Goal: Communication & Community: Connect with others

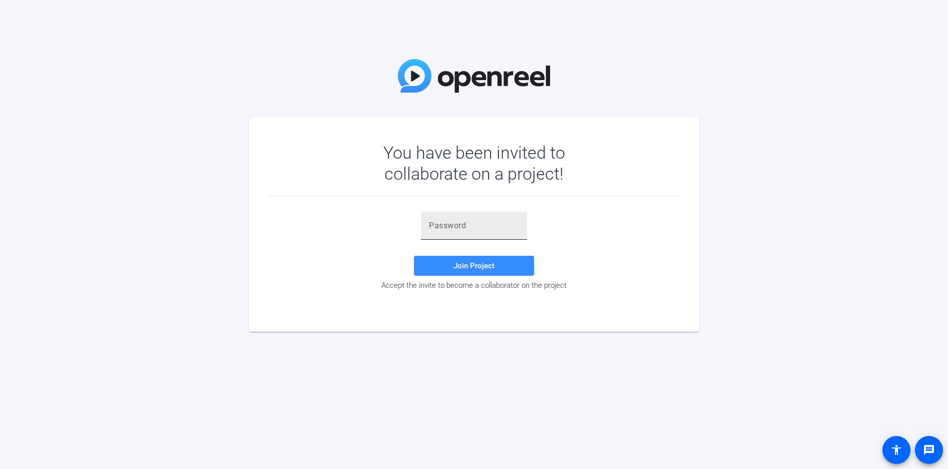
click at [460, 218] on div at bounding box center [474, 226] width 90 height 28
paste input "kh]c^D"
click at [499, 271] on span at bounding box center [474, 266] width 120 height 24
click at [465, 223] on input "kh]c^D" at bounding box center [474, 226] width 90 height 12
type input "kh]c^D"
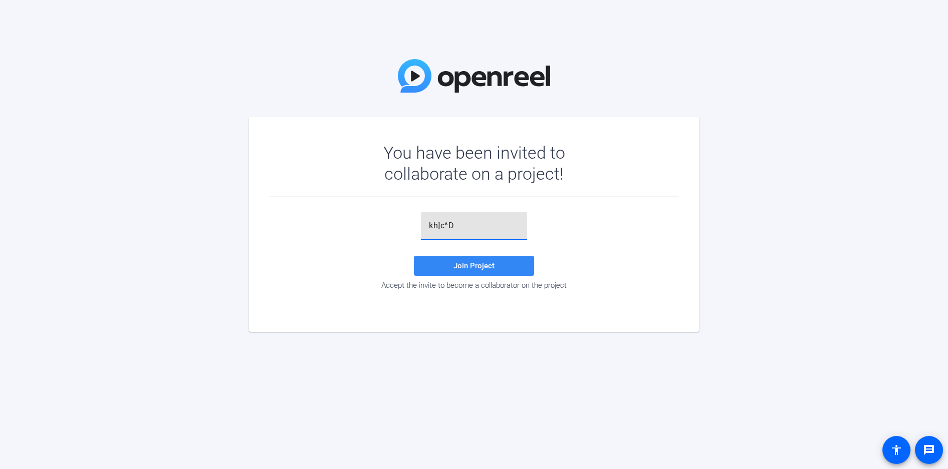
click at [453, 268] on span at bounding box center [474, 266] width 120 height 24
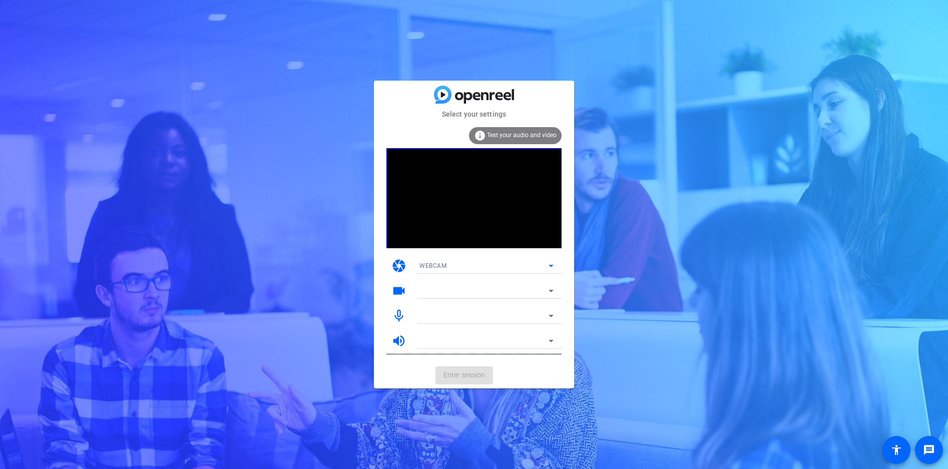
click at [453, 268] on div "WEBCAM" at bounding box center [483, 265] width 129 height 13
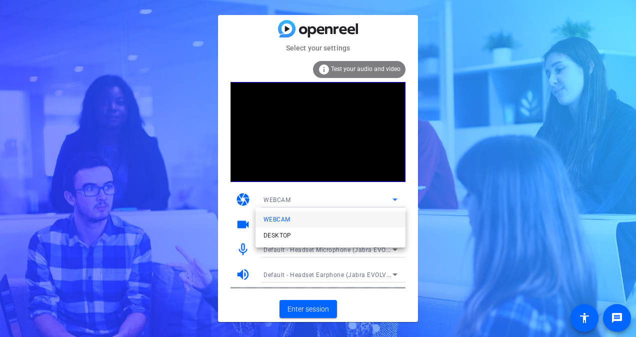
click at [319, 312] on div at bounding box center [318, 168] width 636 height 337
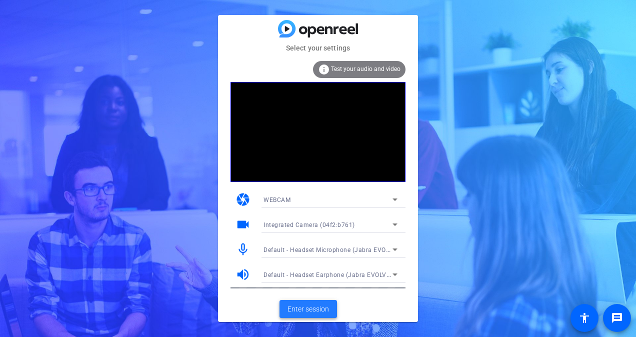
click at [304, 306] on span "Enter session" at bounding box center [309, 309] width 42 height 11
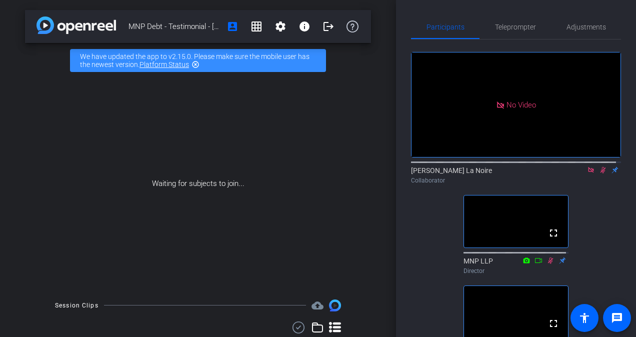
click at [587, 174] on icon at bounding box center [591, 170] width 8 height 7
click at [589, 174] on icon at bounding box center [592, 170] width 6 height 7
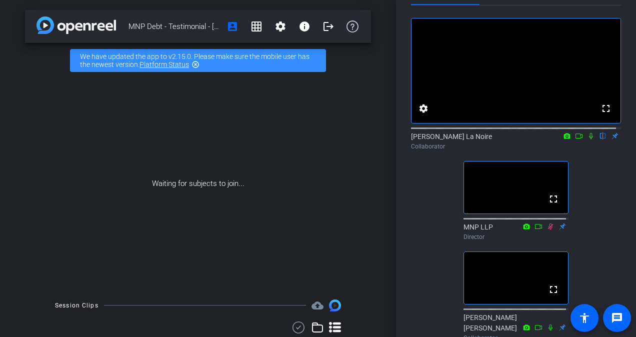
scroll to position [50, 0]
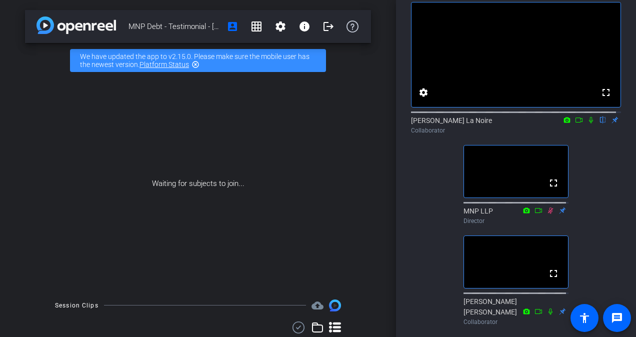
click at [588, 124] on icon at bounding box center [591, 120] width 8 height 7
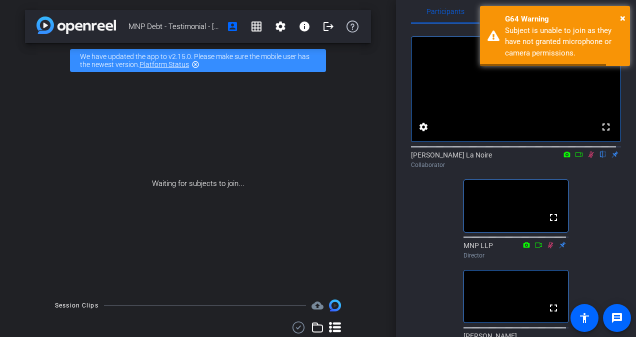
scroll to position [0, 0]
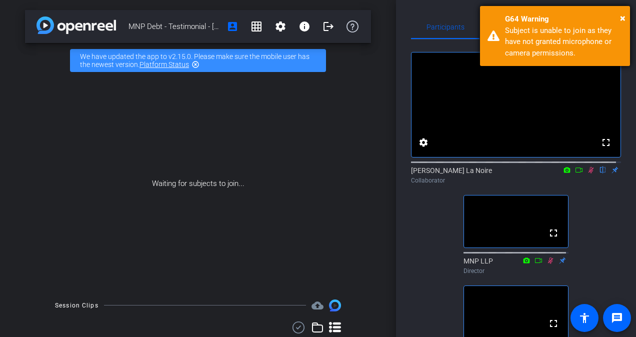
click at [528, 30] on div "Subject is unable to join as they have not granted microphone or camera permiss…" at bounding box center [564, 42] width 118 height 34
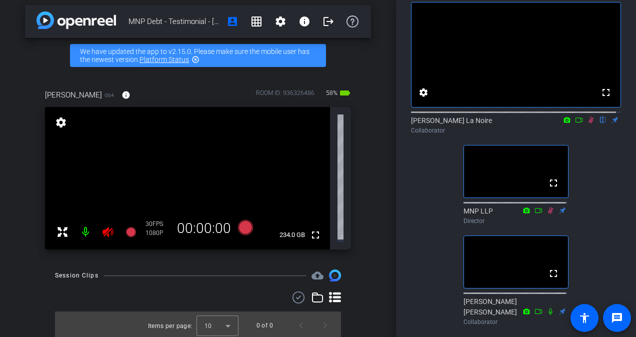
scroll to position [23, 0]
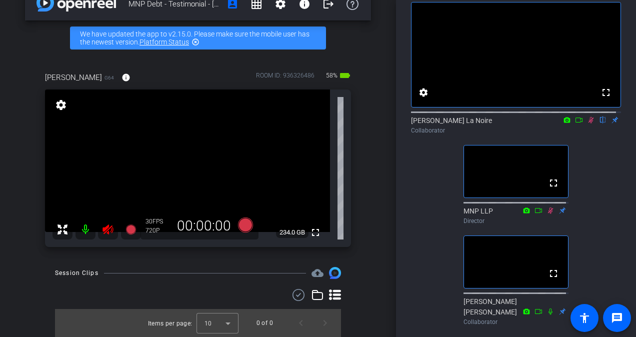
click at [589, 124] on icon at bounding box center [592, 120] width 6 height 7
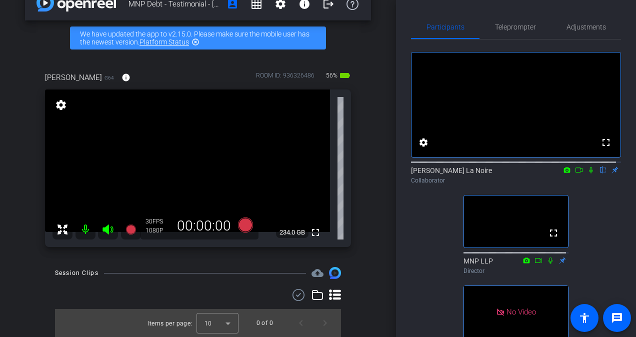
click at [589, 174] on icon at bounding box center [591, 170] width 4 height 7
click at [576, 173] on icon at bounding box center [579, 170] width 7 height 5
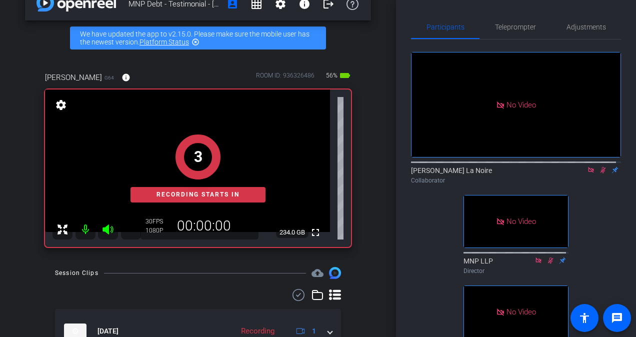
scroll to position [32, 0]
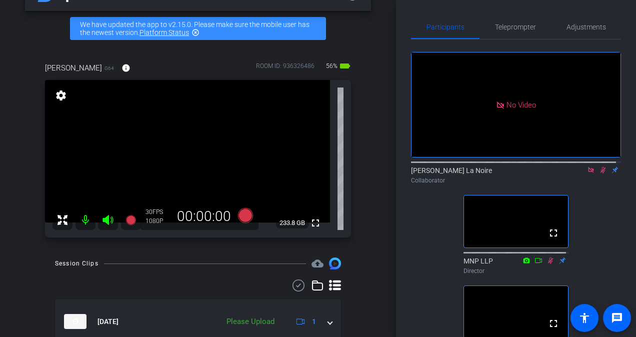
click at [587, 174] on icon at bounding box center [591, 170] width 8 height 7
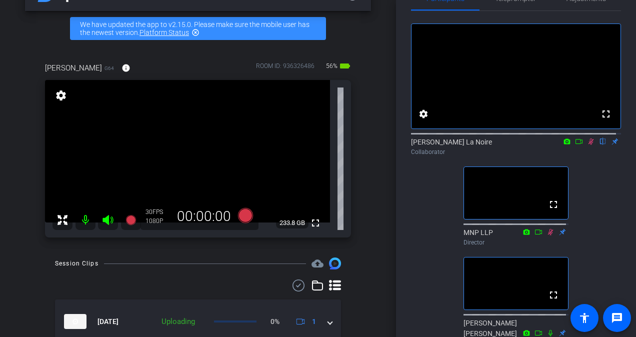
scroll to position [50, 0]
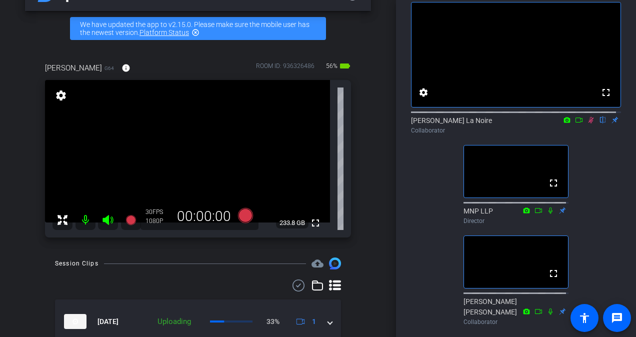
click at [576, 123] on icon at bounding box center [579, 120] width 7 height 5
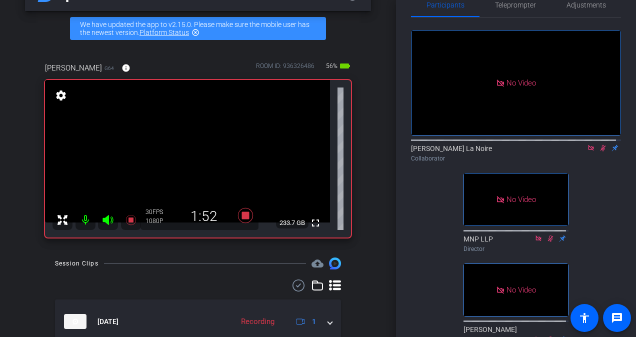
scroll to position [0, 0]
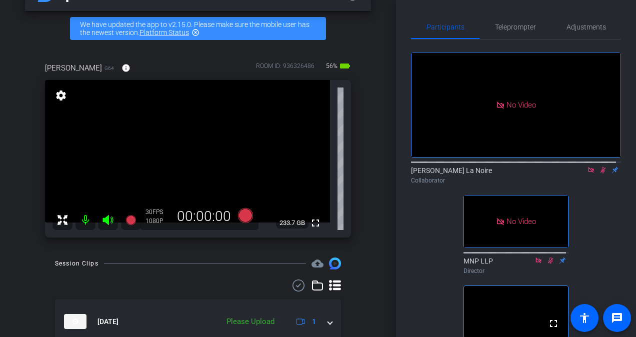
click at [599, 174] on icon at bounding box center [603, 170] width 8 height 7
click at [588, 173] on icon at bounding box center [591, 170] width 6 height 6
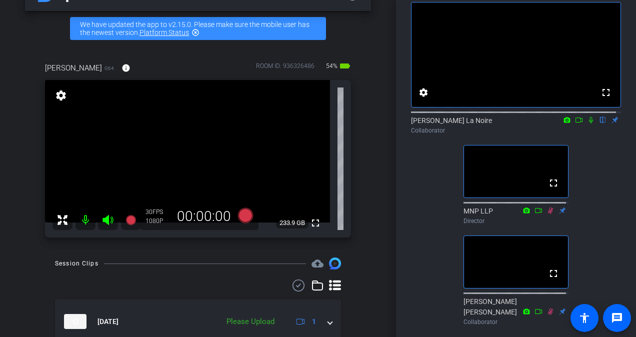
click at [587, 124] on icon at bounding box center [591, 120] width 8 height 7
click at [576, 123] on icon at bounding box center [579, 120] width 7 height 5
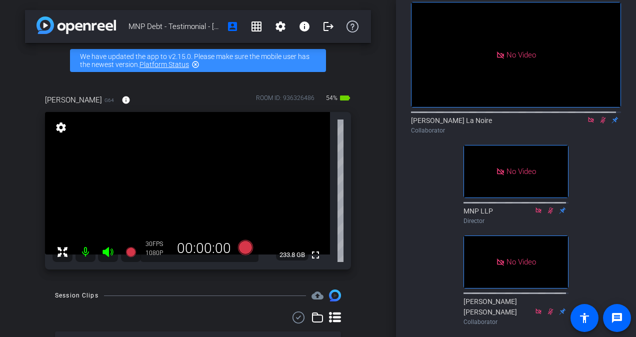
scroll to position [0, 0]
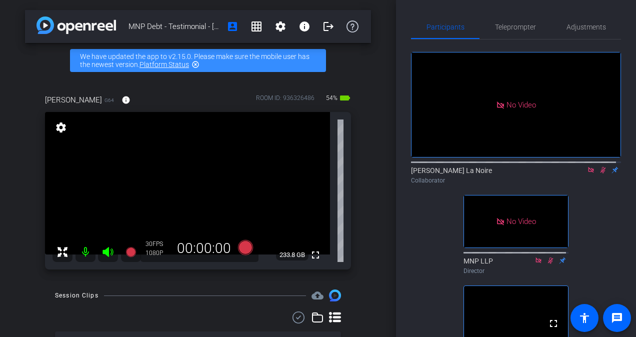
click at [587, 174] on icon at bounding box center [591, 170] width 8 height 7
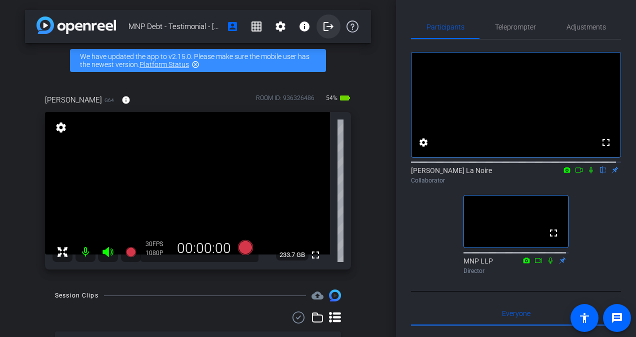
click at [323, 25] on mat-icon "logout" at bounding box center [329, 27] width 12 height 12
